Goal: Transaction & Acquisition: Purchase product/service

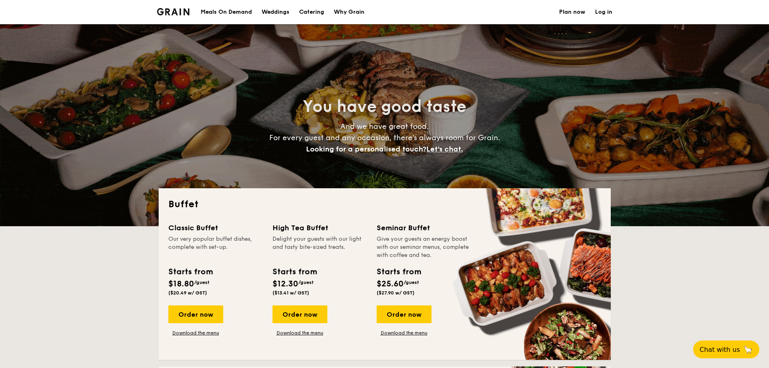
select select
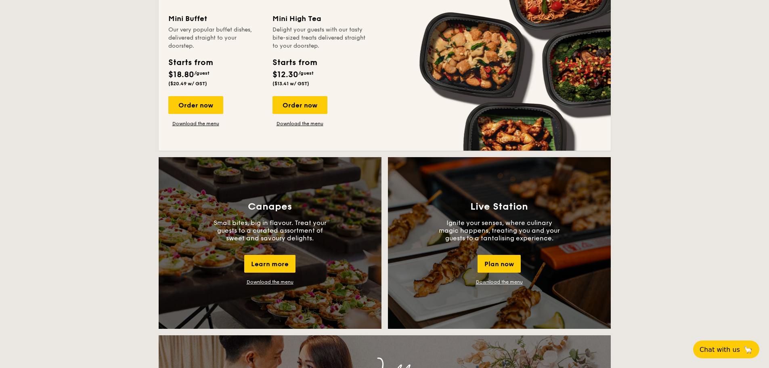
scroll to position [484, 0]
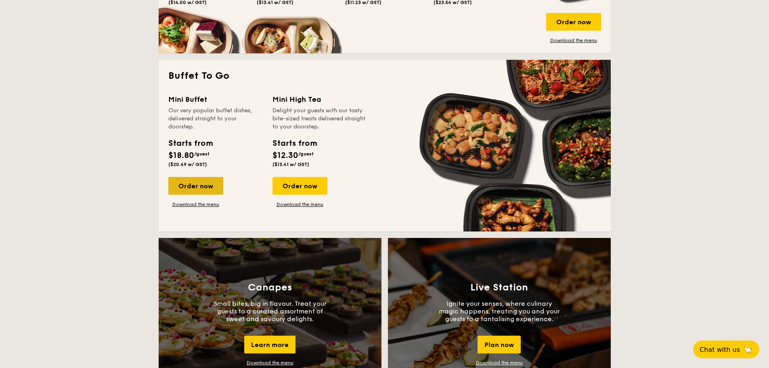
click at [205, 188] on div "Order now" at bounding box center [195, 186] width 55 height 18
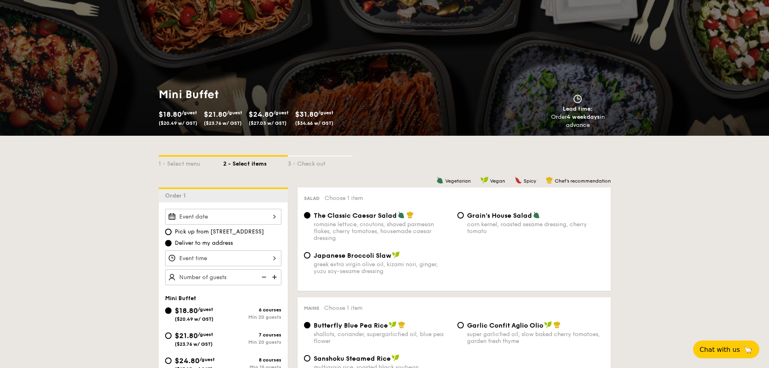
scroll to position [81, 0]
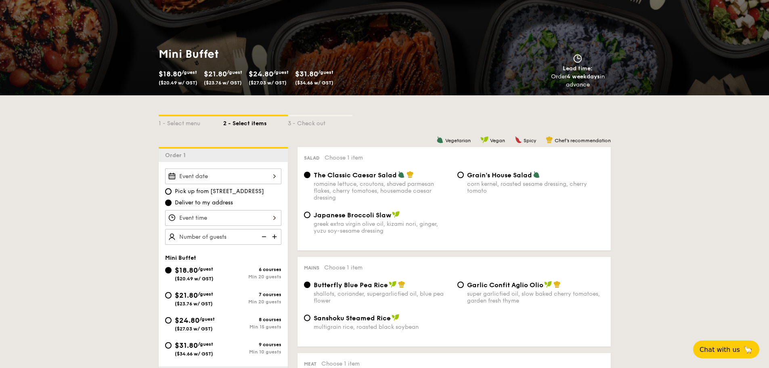
click at [260, 166] on div "Pick up from [STREET_ADDRESS] Deliver to my address Mini Buffet $18.80 /guest (…" at bounding box center [223, 290] width 129 height 256
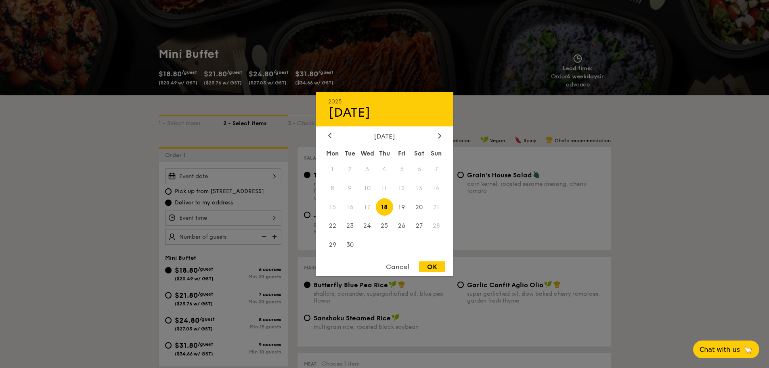
click at [262, 173] on div "2025 Sep 18 September 2025 Mon Tue Wed Thu Fri Sat Sun 1 2 3 4 5 6 7 8 9 10 11 …" at bounding box center [223, 176] width 116 height 16
click at [387, 212] on span "18" at bounding box center [384, 206] width 17 height 17
click at [436, 270] on div "OK" at bounding box center [432, 266] width 26 height 11
type input "Sep 18, 2025"
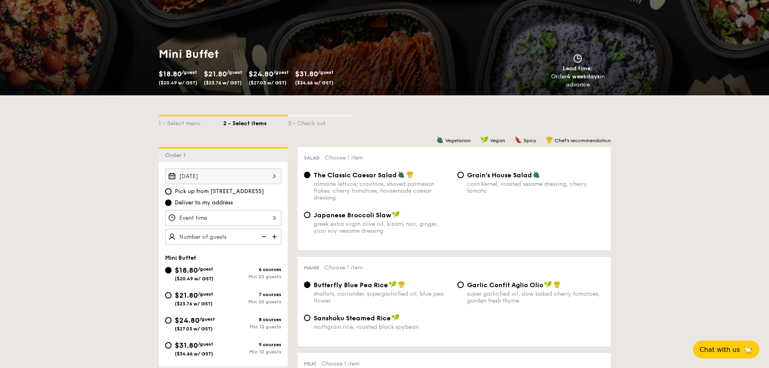
click at [204, 223] on div at bounding box center [223, 218] width 116 height 16
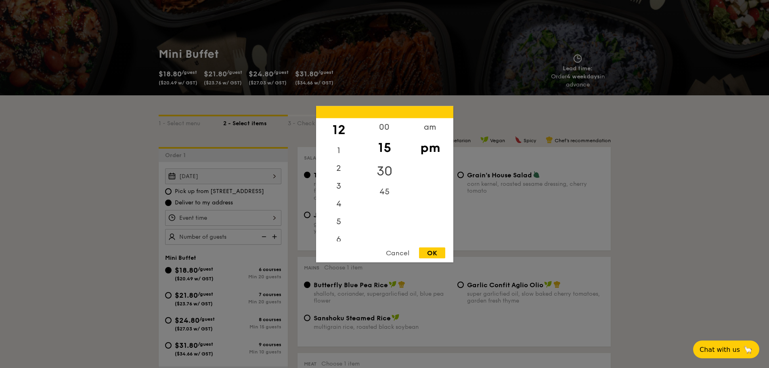
click at [382, 176] on div "30" at bounding box center [385, 170] width 46 height 23
click at [427, 251] on div "OK" at bounding box center [432, 252] width 26 height 11
type input "12:30PM"
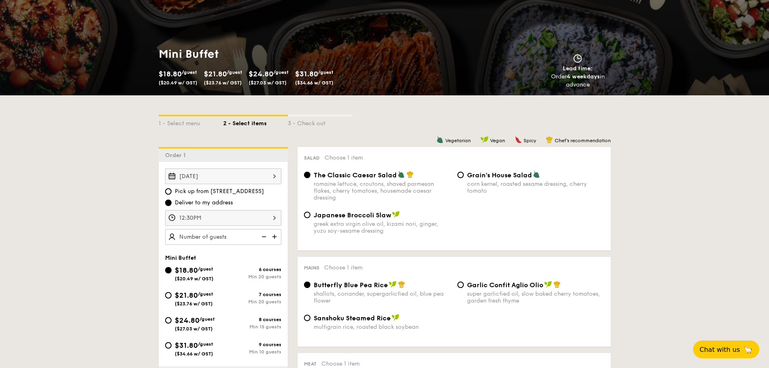
click at [183, 220] on div "12:30PM" at bounding box center [223, 218] width 116 height 16
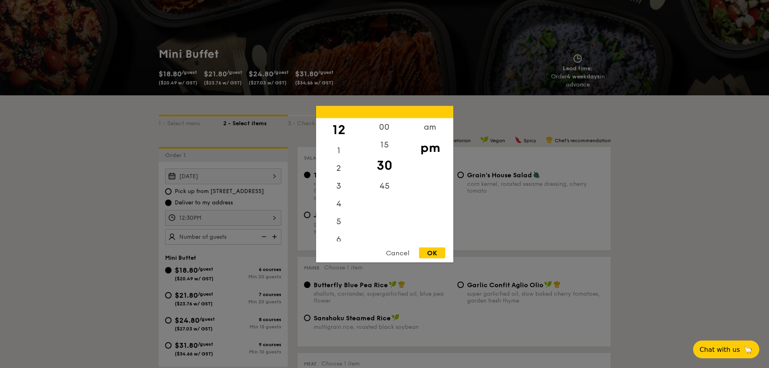
click at [433, 252] on div "OK" at bounding box center [432, 252] width 26 height 11
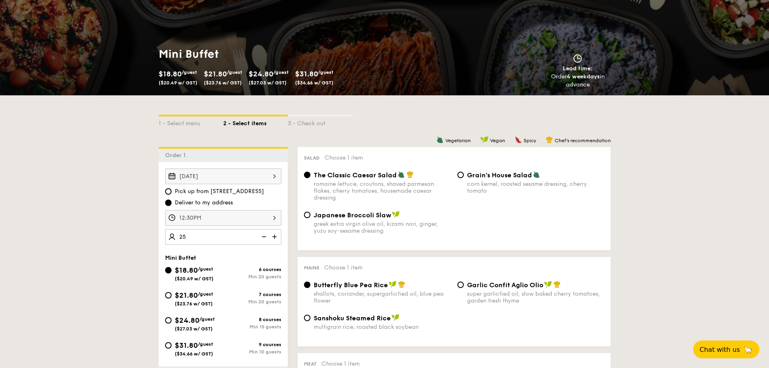
type input "25 guests"
click at [187, 293] on span "$21.80" at bounding box center [186, 295] width 23 height 9
click at [172, 293] on input "$21.80 /guest ($23.76 w/ GST) 7 courses Min 20 guests" at bounding box center [168, 295] width 6 height 6
radio input "true"
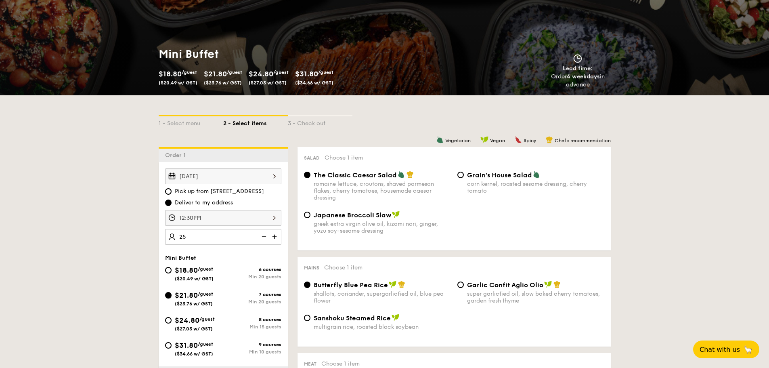
radio input "true"
radio input "false"
radio input "true"
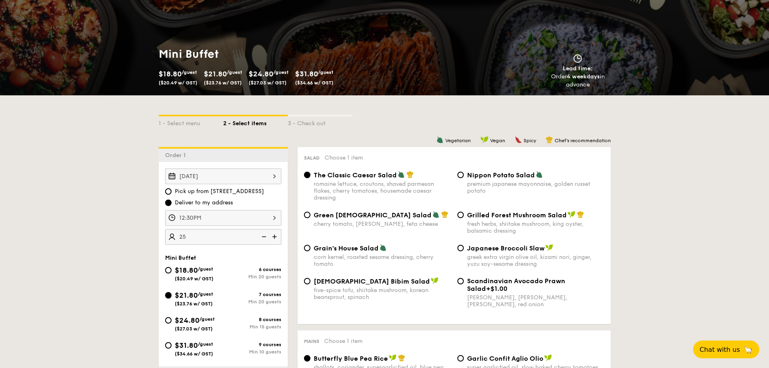
scroll to position [0, 0]
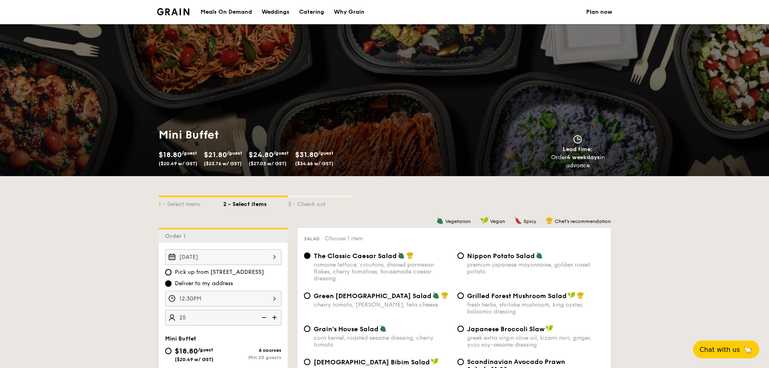
drag, startPoint x: 181, startPoint y: 13, endPoint x: 176, endPoint y: 14, distance: 4.9
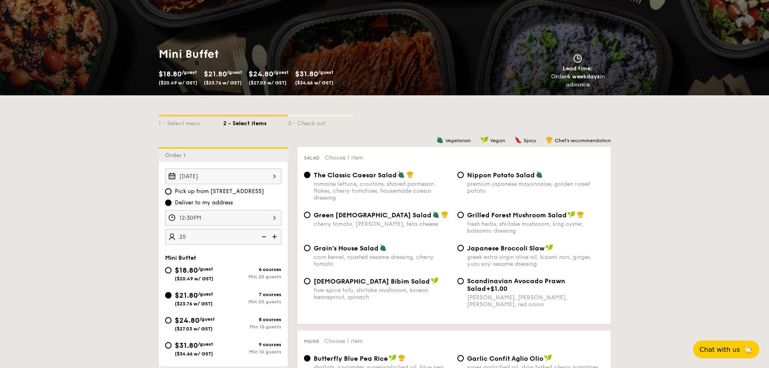
click at [358, 214] on span "Green Goddess Salad" at bounding box center [373, 215] width 118 height 8
click at [310, 214] on input "Green Goddess Salad cherry tomato, dill, feta cheese" at bounding box center [307, 214] width 6 height 6
radio input "true"
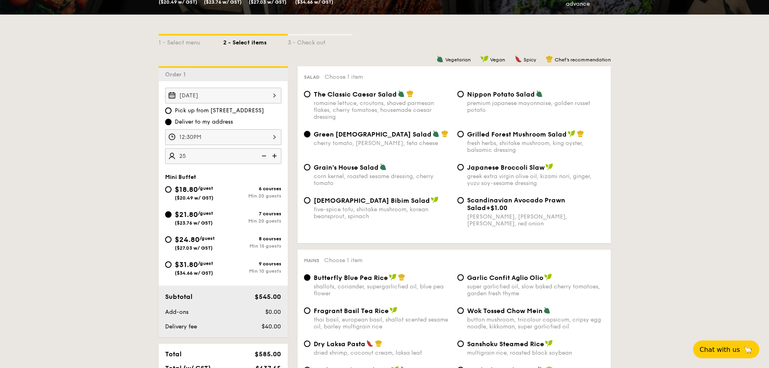
scroll to position [242, 0]
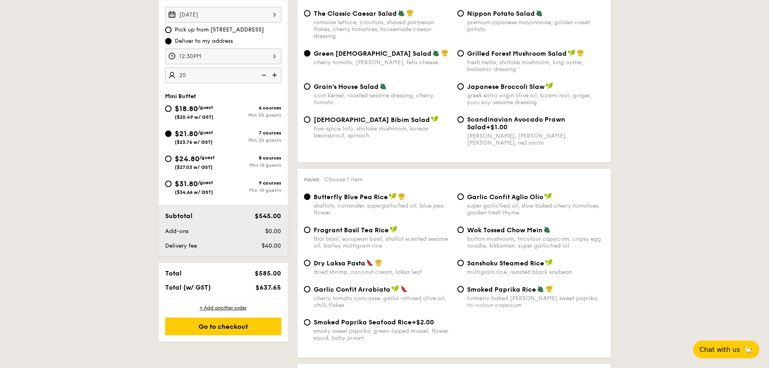
click at [487, 197] on span "Garlic Confit Aglio Olio" at bounding box center [505, 197] width 76 height 8
click at [464, 197] on input "Garlic Confit Aglio Olio super garlicfied oil, slow baked cherry tomatoes, gard…" at bounding box center [460, 196] width 6 height 6
radio input "true"
click at [479, 295] on div "turmeric baked rice, smokey sweet paprika, tri-colour capsicum" at bounding box center [535, 302] width 137 height 14
click at [464, 292] on input "Smoked Paprika Rice turmeric baked rice, smokey sweet paprika, tri-colour capsi…" at bounding box center [460, 289] width 6 height 6
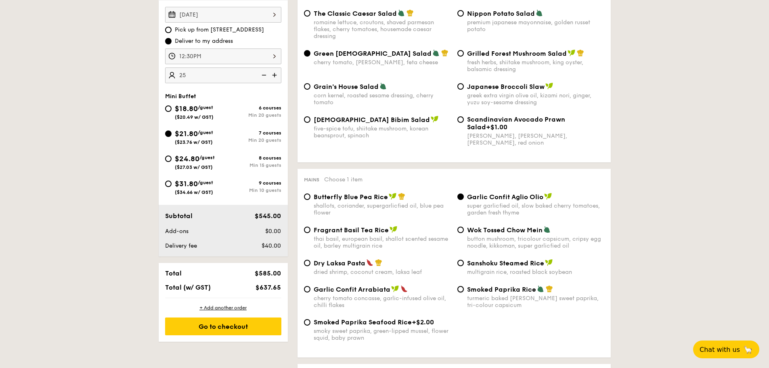
radio input "true"
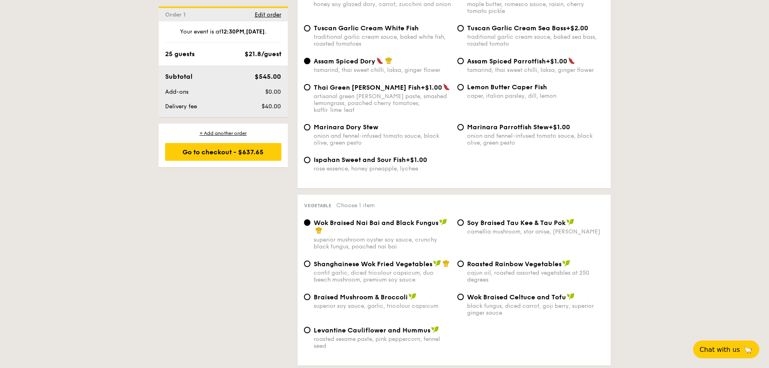
scroll to position [888, 0]
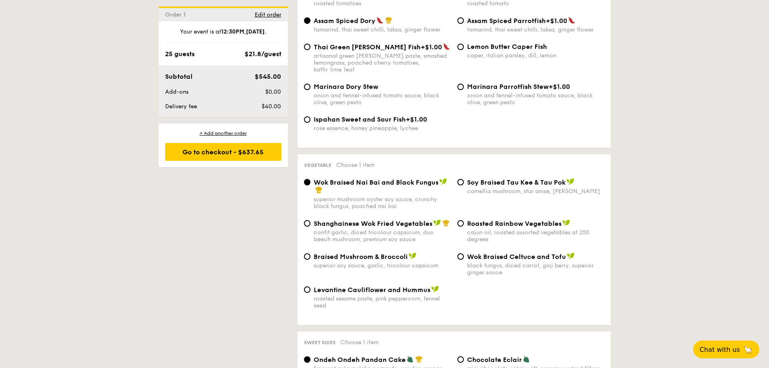
click at [358, 229] on div "confit garlic, diced tricolour capsicum, duo beech mushroom, premium soy sauce" at bounding box center [382, 236] width 137 height 14
click at [310, 226] on input "Shanghainese Wok Fried Vegetables confit garlic, diced tricolour capsicum, duo …" at bounding box center [307, 223] width 6 height 6
radio input "true"
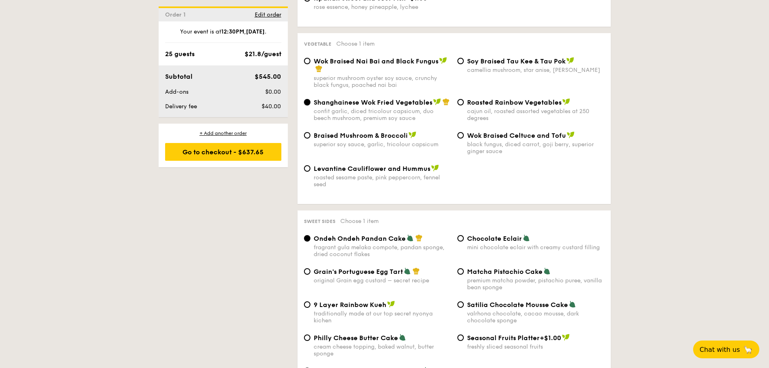
scroll to position [1090, 0]
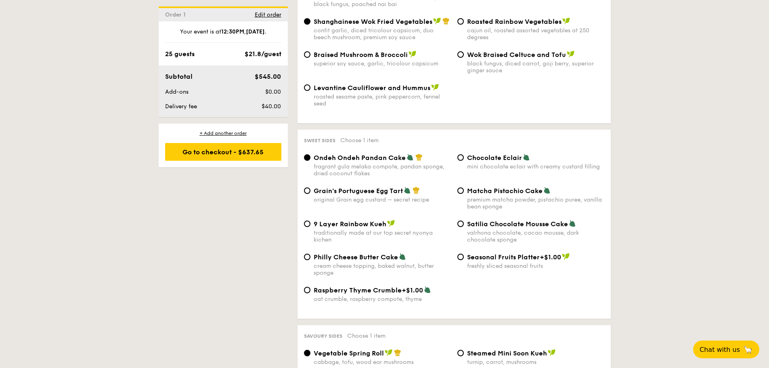
click at [504, 196] on div "premium matcha powder, pistachio puree, vanilla bean sponge" at bounding box center [535, 203] width 137 height 14
click at [464, 191] on input "Matcha Pistachio Cake premium matcha powder, pistachio puree, vanilla bean spon…" at bounding box center [460, 190] width 6 height 6
radio input "true"
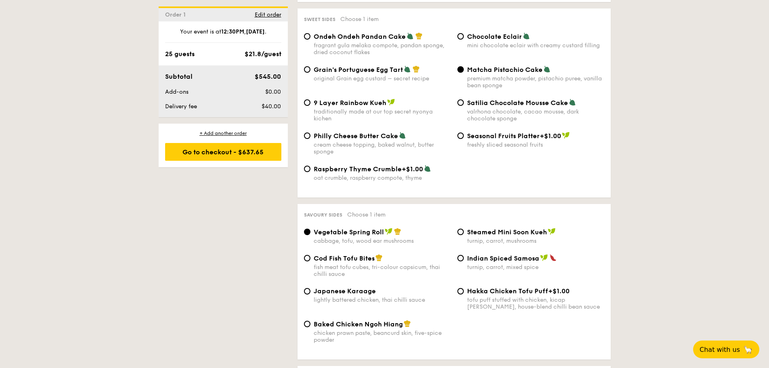
scroll to position [1170, 0]
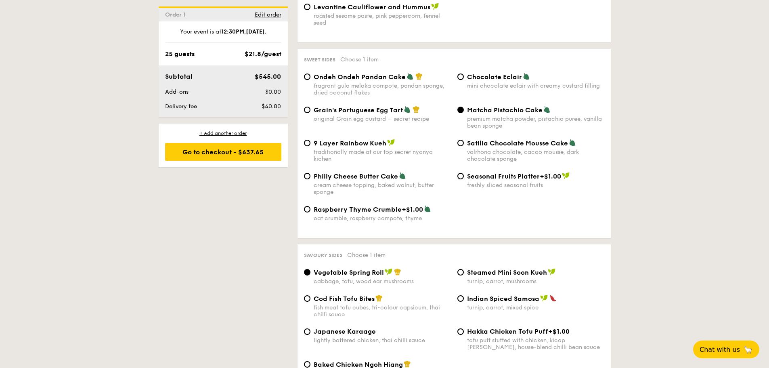
click at [503, 74] on div "Chocolate Eclair mini chocolate eclair with creamy custard filling" at bounding box center [535, 81] width 137 height 17
click at [464, 74] on input "Chocolate Eclair mini chocolate eclair with creamy custard filling" at bounding box center [460, 76] width 6 height 6
radio input "true"
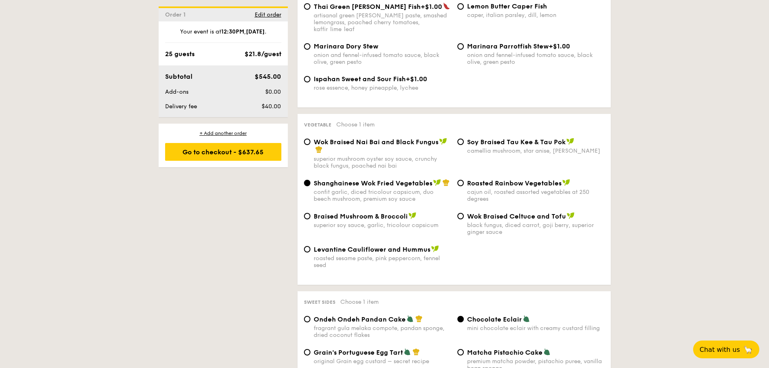
scroll to position [1049, 0]
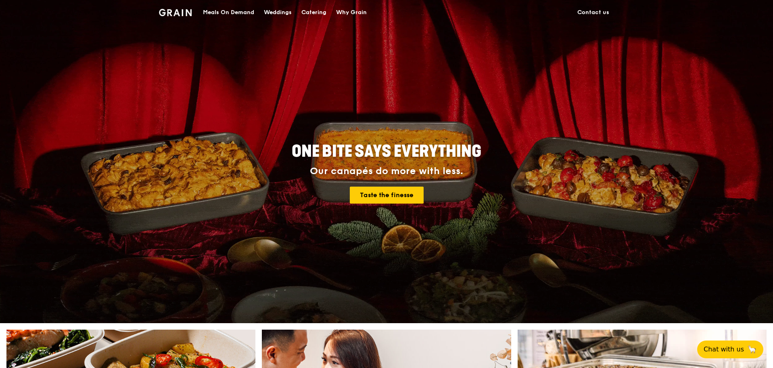
click at [320, 16] on div "Catering" at bounding box center [313, 12] width 25 height 24
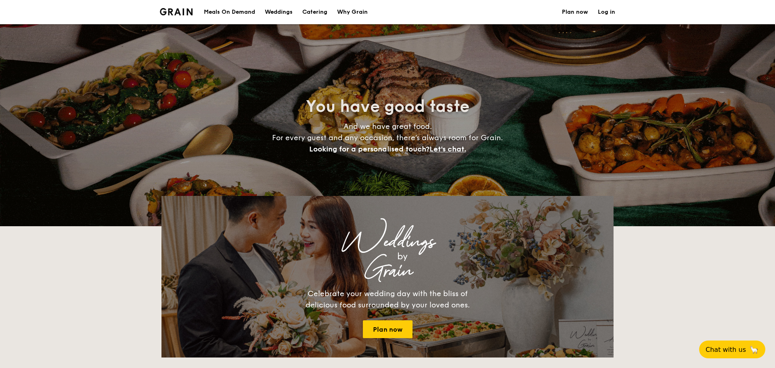
select select
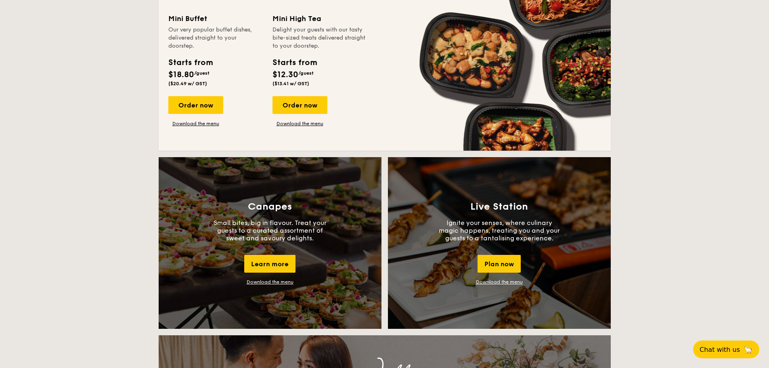
scroll to position [525, 0]
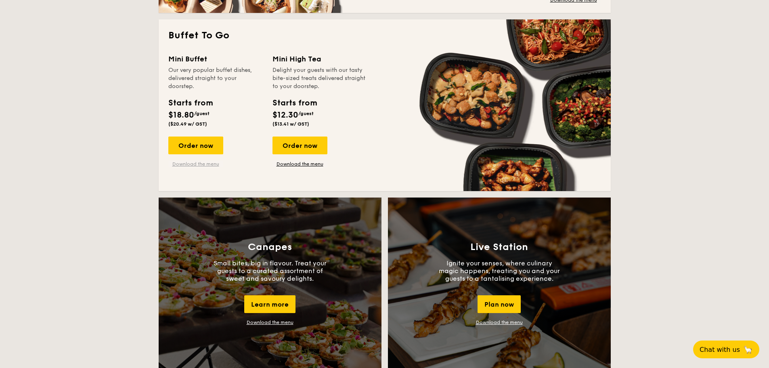
click at [197, 164] on link "Download the menu" at bounding box center [195, 164] width 55 height 6
